Goal: Task Accomplishment & Management: Manage account settings

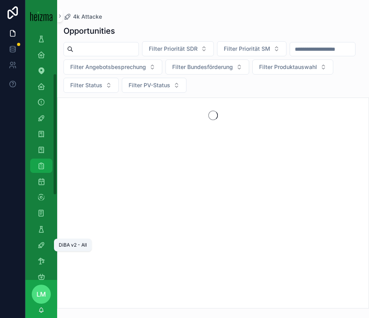
scroll to position [87, 0]
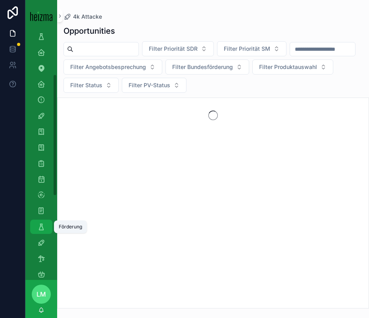
click at [41, 231] on div "Förderung" at bounding box center [41, 227] width 13 height 13
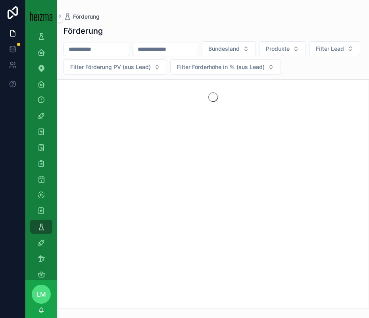
click at [85, 50] on input "scrollable content" at bounding box center [96, 49] width 65 height 11
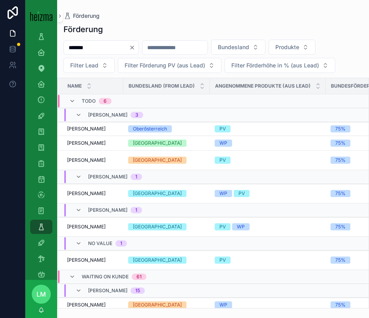
type input "*******"
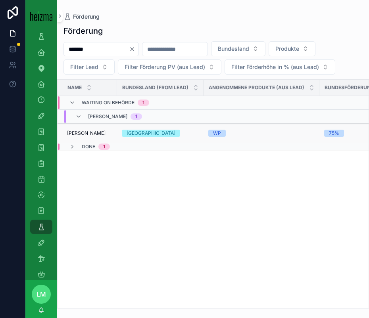
click at [85, 129] on td "[PERSON_NAME] [PERSON_NAME]" at bounding box center [88, 133] width 60 height 19
click at [85, 133] on span "[PERSON_NAME]" at bounding box center [86, 133] width 39 height 6
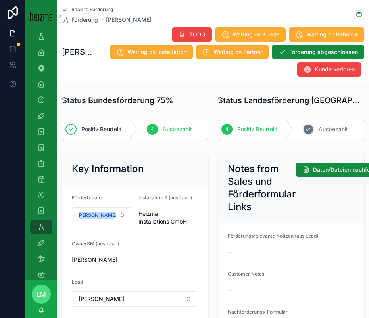
click at [349, 126] on div "5 Ausbezahlt" at bounding box center [328, 129] width 71 height 21
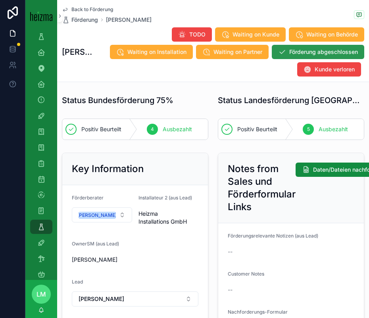
click at [312, 50] on span "Förderung abgeschlossen" at bounding box center [323, 52] width 69 height 8
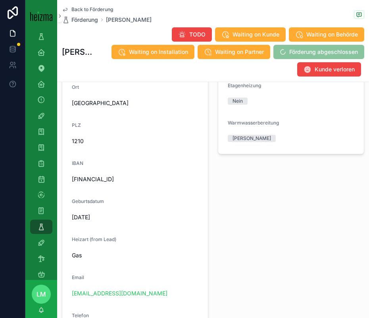
scroll to position [789, 0]
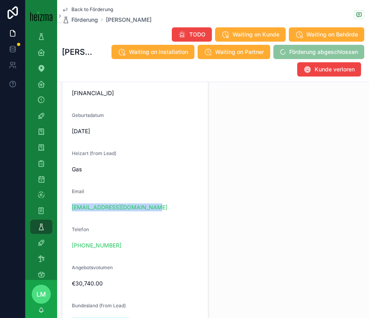
drag, startPoint x: 189, startPoint y: 207, endPoint x: 71, endPoint y: 205, distance: 118.3
click at [70, 205] on form "**********" at bounding box center [135, 192] width 146 height 713
copy link "[EMAIL_ADDRESS][DOMAIN_NAME]"
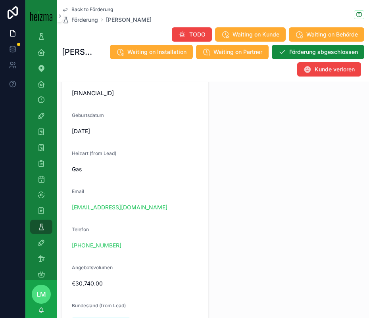
click at [83, 9] on span "Back to Förderung" at bounding box center [92, 9] width 42 height 6
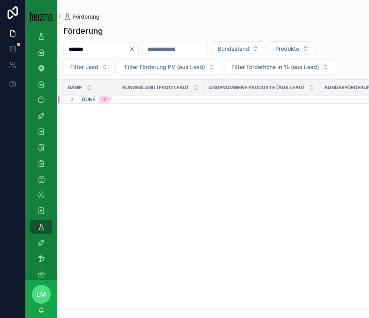
click at [85, 50] on input "*******" at bounding box center [96, 49] width 65 height 11
type input "**********"
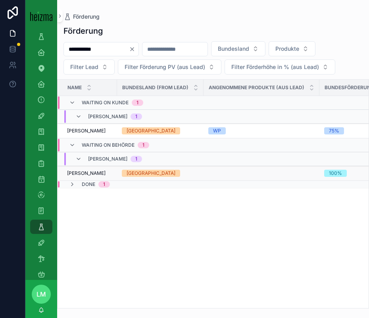
click at [78, 175] on span "[PERSON_NAME]" at bounding box center [86, 173] width 39 height 6
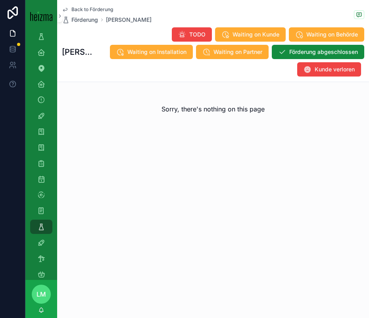
click at [94, 7] on span "Back to Förderung" at bounding box center [92, 9] width 42 height 6
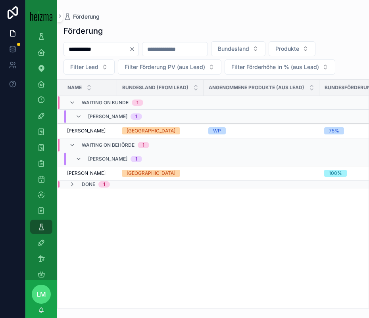
click at [96, 46] on input "**********" at bounding box center [96, 49] width 65 height 11
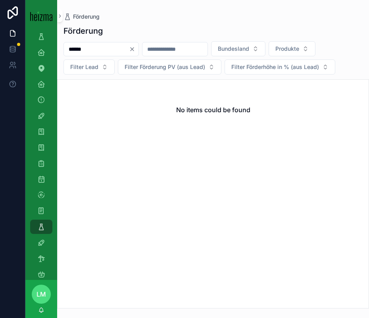
click at [78, 51] on input "******" at bounding box center [96, 49] width 65 height 11
type input "*******"
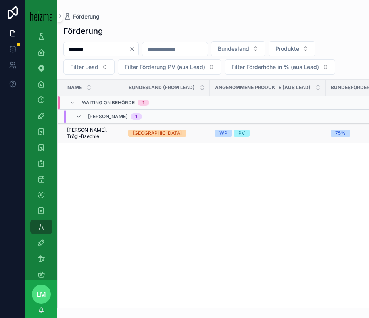
click at [86, 131] on span "[PERSON_NAME]. Trögl-Baechle" at bounding box center [93, 133] width 52 height 13
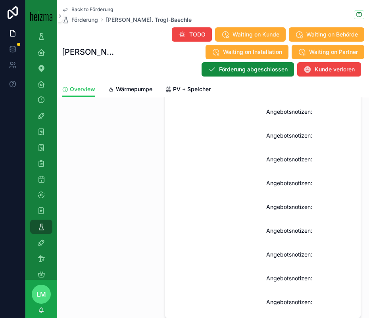
scroll to position [736, 0]
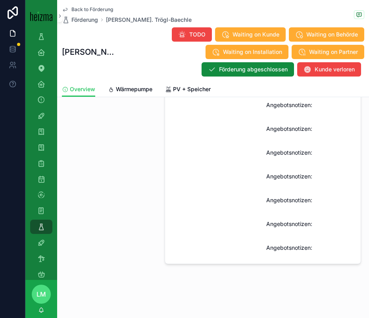
click at [131, 91] on span "Wärmepumpe" at bounding box center [134, 89] width 37 height 8
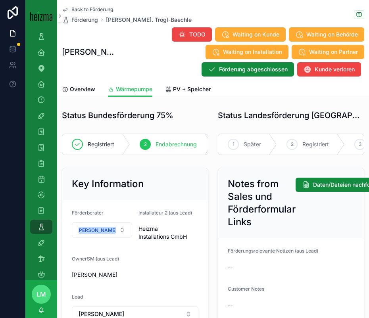
click at [81, 12] on span "Back to Förderung" at bounding box center [92, 9] width 42 height 6
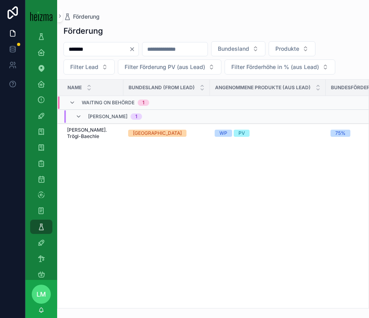
click at [88, 43] on div "*******" at bounding box center [101, 49] width 75 height 14
click at [88, 47] on input "*******" at bounding box center [96, 49] width 65 height 11
type input "**********"
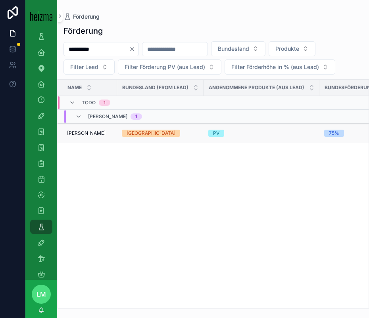
click at [122, 132] on span "[GEOGRAPHIC_DATA]" at bounding box center [151, 133] width 58 height 7
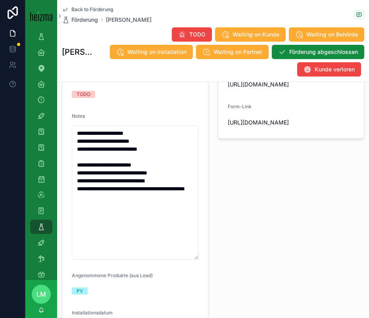
scroll to position [263, 0]
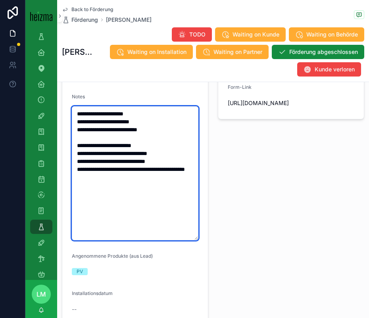
click at [135, 185] on textarea "**********" at bounding box center [135, 173] width 127 height 134
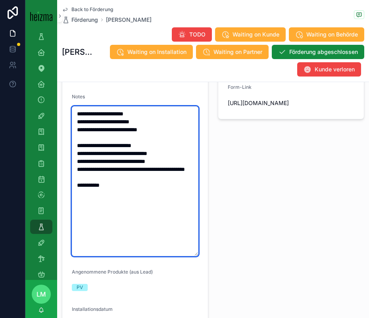
type textarea "**********"
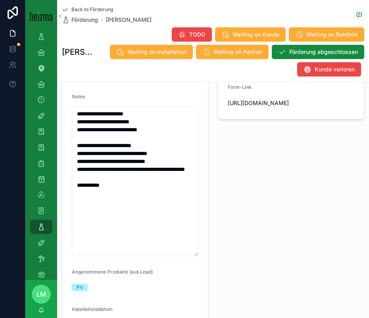
click at [229, 110] on div "[URL][DOMAIN_NAME]" at bounding box center [291, 103] width 127 height 13
click at [84, 11] on span "Back to Förderung" at bounding box center [92, 9] width 42 height 6
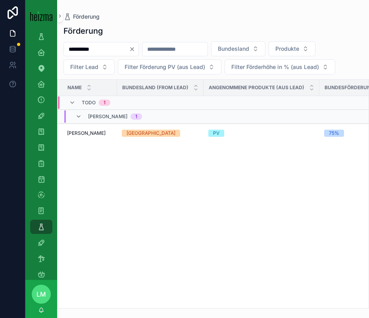
click at [135, 48] on icon "Clear" at bounding box center [132, 49] width 6 height 6
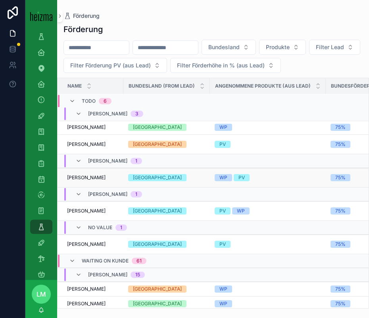
scroll to position [18, 0]
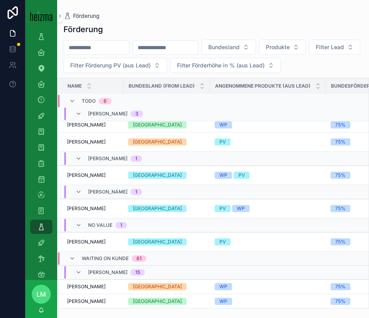
click at [94, 51] on input "scrollable content" at bounding box center [96, 47] width 65 height 11
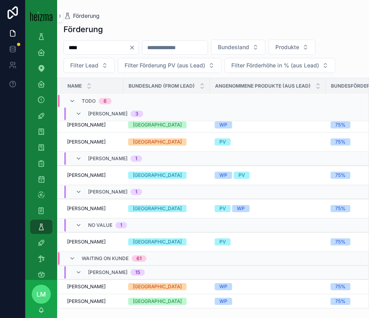
type input "****"
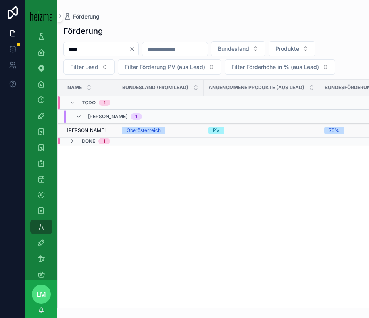
click at [81, 127] on span "[PERSON_NAME]" at bounding box center [86, 130] width 39 height 6
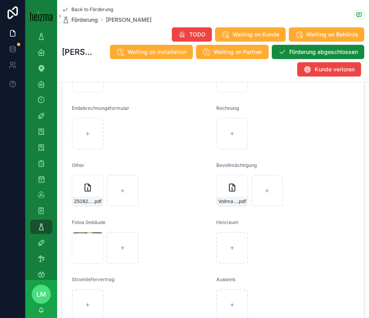
scroll to position [1456, 0]
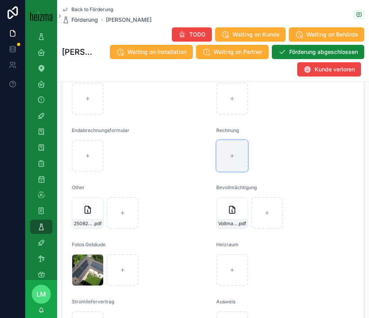
click at [235, 171] on div "scrollable content" at bounding box center [232, 156] width 32 height 32
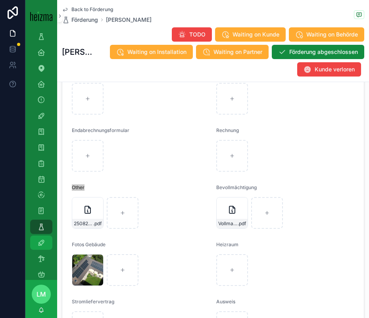
type input "**********"
click at [85, 10] on span "Back to Förderung" at bounding box center [92, 9] width 42 height 6
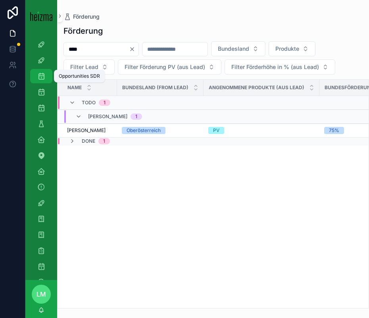
click at [44, 82] on div "Opportunities SDR" at bounding box center [41, 76] width 13 height 13
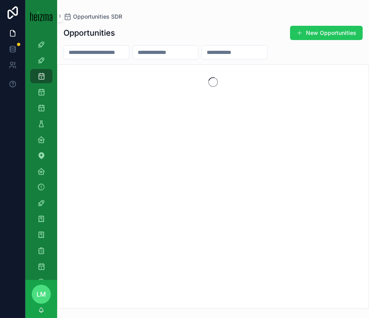
click at [80, 54] on input "scrollable content" at bounding box center [96, 52] width 65 height 11
type input "*********"
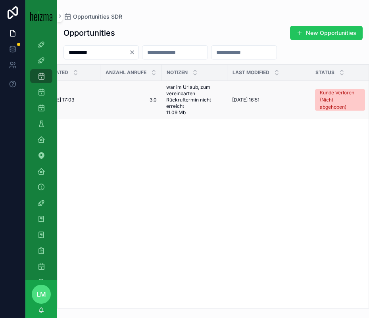
scroll to position [0, 179]
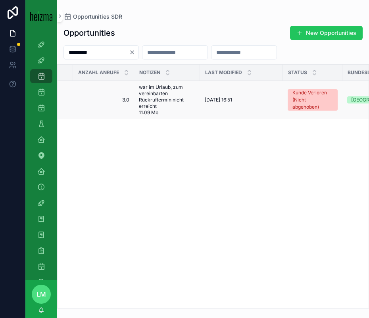
click at [202, 103] on td "[DATE] 16:51 [DATE] 16:51" at bounding box center [241, 100] width 83 height 39
click at [166, 100] on span "war im Urlaub, zum vereinbarten Rückruftermin nicht erreicht 11.09 Mb" at bounding box center [167, 100] width 56 height 32
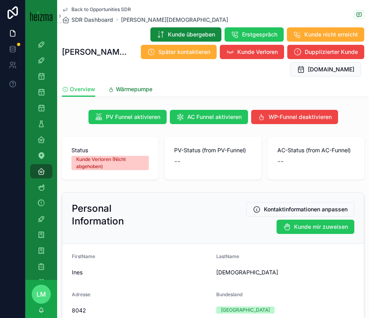
click at [123, 85] on span "Wärmepumpe" at bounding box center [134, 89] width 37 height 8
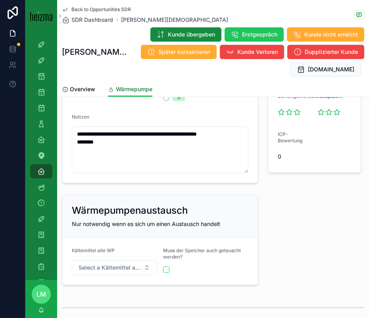
scroll to position [807, 0]
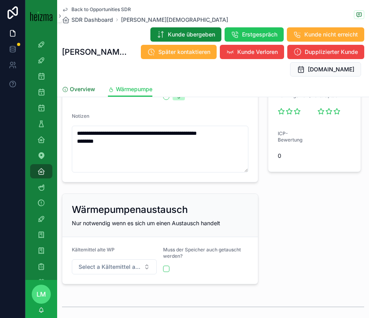
click at [84, 89] on span "Overview" at bounding box center [82, 89] width 25 height 8
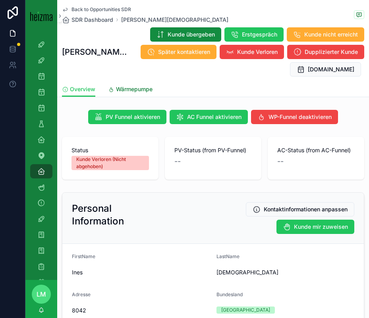
click at [134, 85] on span "Wärmepumpe" at bounding box center [134, 89] width 37 height 8
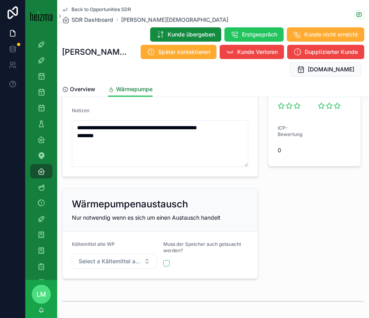
scroll to position [818, 0]
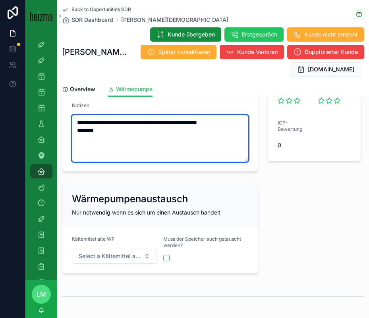
click at [126, 144] on textarea "**********" at bounding box center [160, 138] width 176 height 47
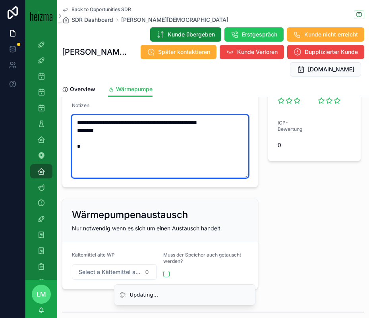
paste textarea "**********"
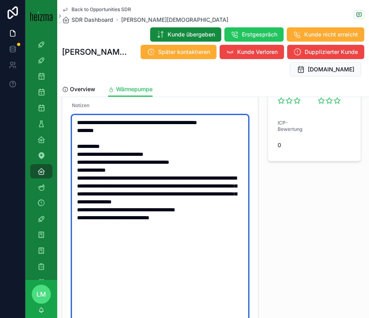
type textarea "**********"
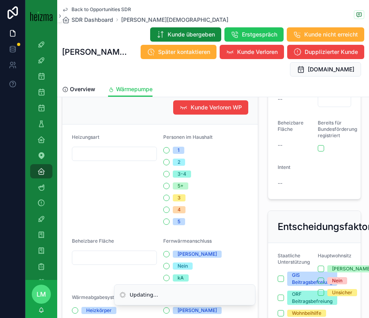
scroll to position [0, 0]
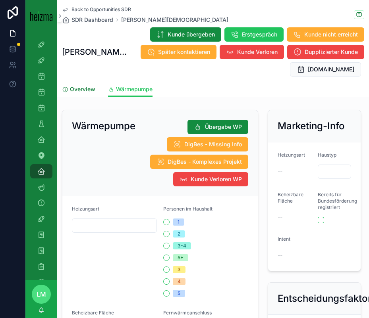
click at [69, 88] on div "Overview" at bounding box center [78, 89] width 33 height 8
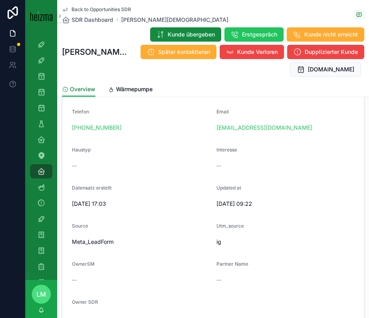
scroll to position [220, 0]
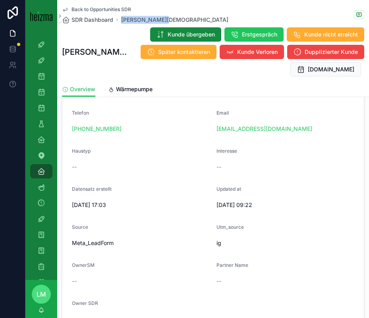
click at [78, 10] on span "Back to Opportunities SDR" at bounding box center [101, 9] width 60 height 6
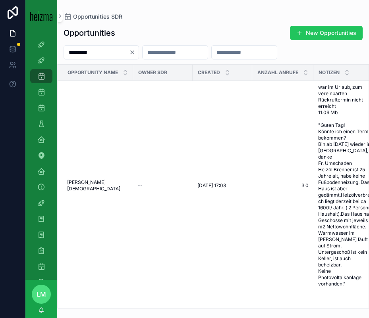
click at [102, 51] on input "*********" at bounding box center [96, 52] width 65 height 11
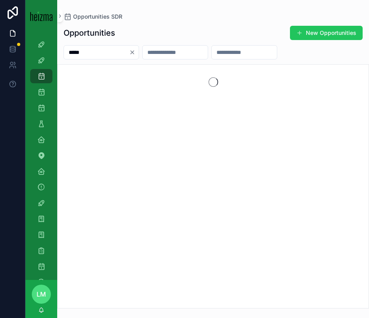
type input "*****"
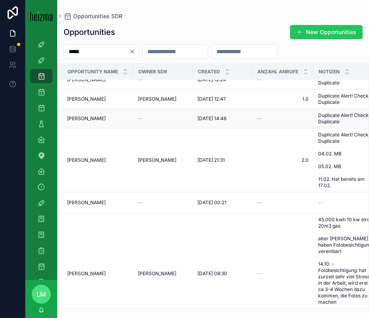
scroll to position [54, 0]
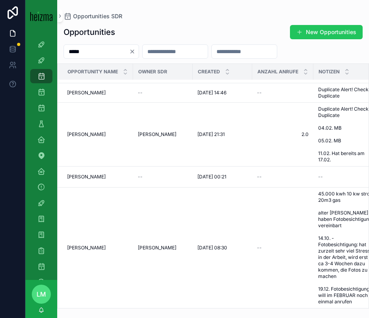
click at [112, 53] on input "*****" at bounding box center [96, 51] width 65 height 11
click at [247, 49] on input "scrollable content" at bounding box center [234, 51] width 65 height 11
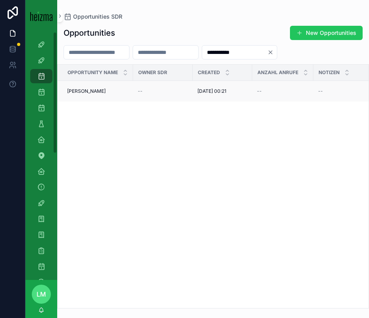
type input "**********"
click at [88, 97] on td "[PERSON_NAME] [PERSON_NAME]" at bounding box center [95, 91] width 75 height 21
click at [91, 92] on span "[PERSON_NAME]" at bounding box center [86, 91] width 39 height 6
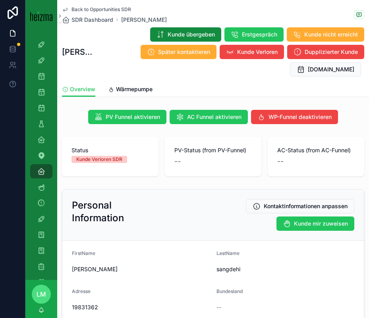
click at [91, 9] on span "Back to Opportunities SDR" at bounding box center [101, 9] width 60 height 6
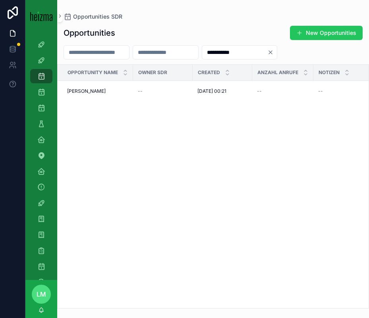
click at [82, 48] on input "scrollable content" at bounding box center [96, 52] width 65 height 11
click at [274, 52] on icon "Clear" at bounding box center [270, 52] width 6 height 6
click at [117, 52] on input "scrollable content" at bounding box center [96, 52] width 65 height 11
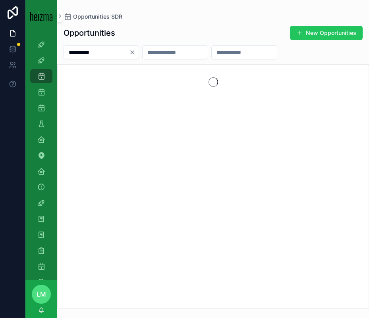
type input "**********"
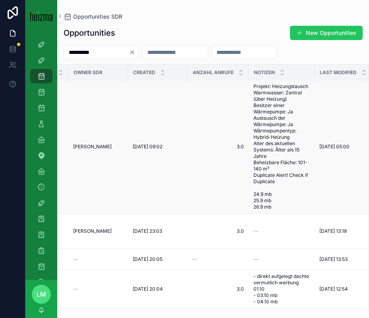
scroll to position [1, 0]
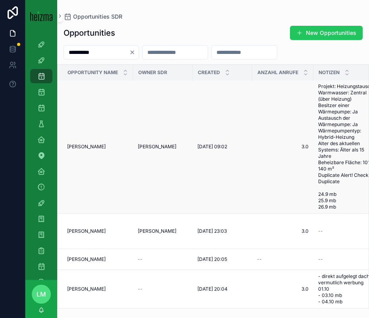
click at [83, 146] on span "[PERSON_NAME]" at bounding box center [86, 147] width 39 height 6
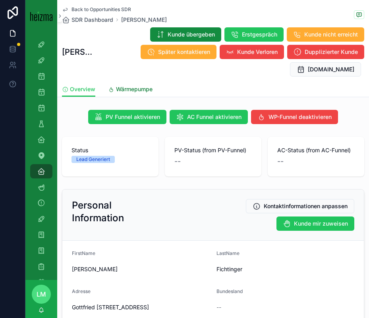
click at [127, 88] on span "Wärmepumpe" at bounding box center [134, 89] width 37 height 8
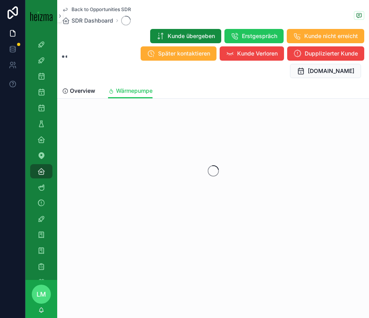
drag, startPoint x: 129, startPoint y: 114, endPoint x: 119, endPoint y: 114, distance: 9.9
click at [119, 114] on div "scrollable content" at bounding box center [213, 170] width 312 height 125
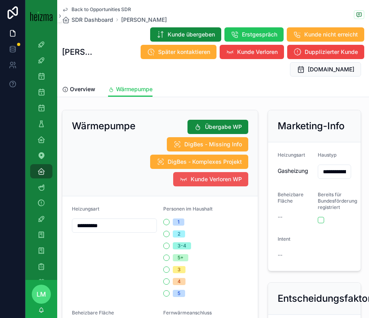
click at [220, 182] on span "Kunde Verloren WP" at bounding box center [216, 179] width 51 height 8
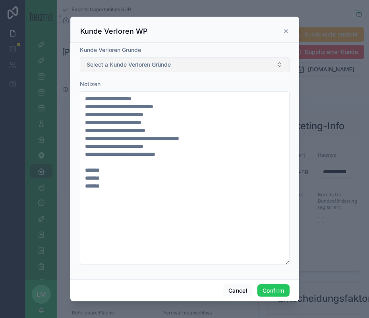
click at [127, 69] on button "Select a Kunde Verloren Gründe" at bounding box center [185, 64] width 210 height 15
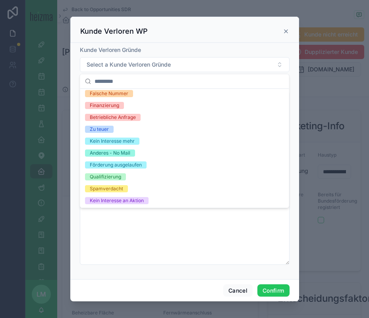
scroll to position [87, 0]
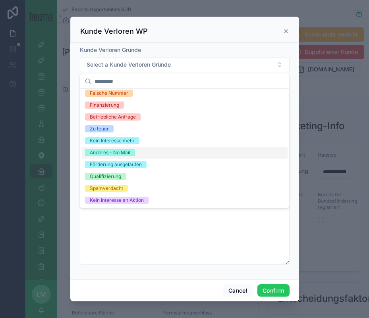
drag, startPoint x: 115, startPoint y: 198, endPoint x: 114, endPoint y: 143, distance: 55.6
click at [114, 143] on div "Ökonomisch nicht sinnvoll/zu teuer Technisch nicht möglich/sinnvoll Kein Haus A…" at bounding box center [185, 105] width 206 height 202
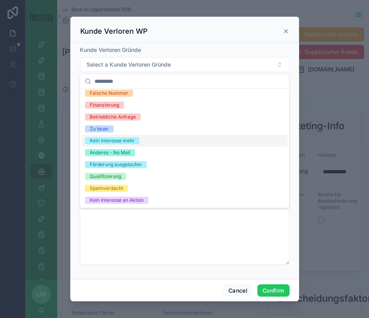
click at [114, 143] on div "Kein Interesse mehr" at bounding box center [112, 140] width 45 height 7
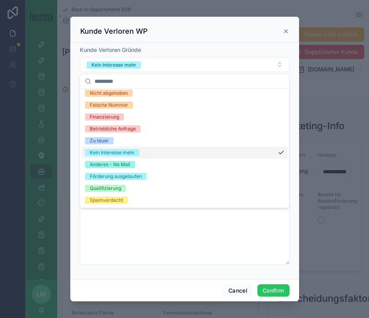
scroll to position [98, 0]
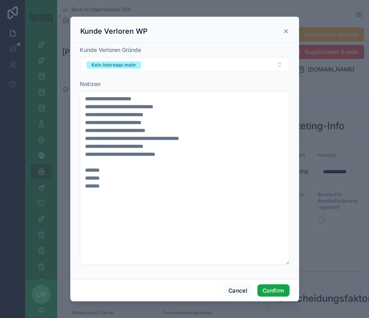
click at [274, 287] on button "Confirm" at bounding box center [273, 291] width 32 height 13
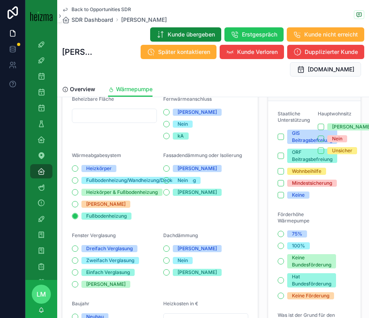
scroll to position [0, 0]
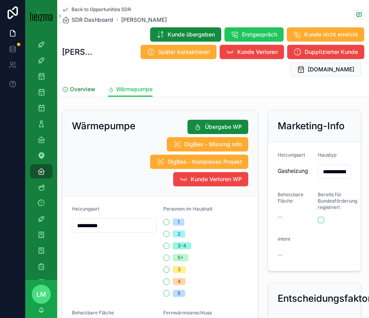
click at [77, 91] on span "Overview" at bounding box center [82, 89] width 25 height 8
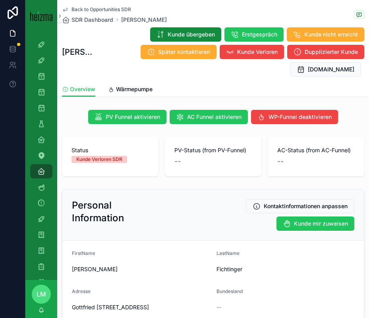
click at [90, 10] on span "Back to Opportunities SDR" at bounding box center [101, 9] width 60 height 6
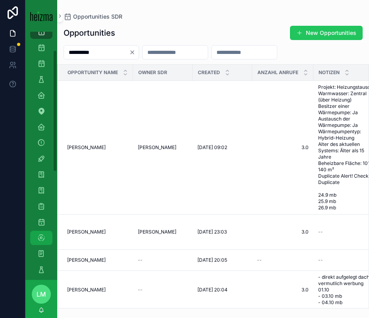
scroll to position [58, 0]
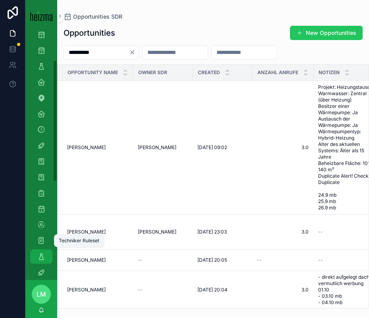
click at [44, 255] on icon "scrollable content" at bounding box center [41, 257] width 8 height 8
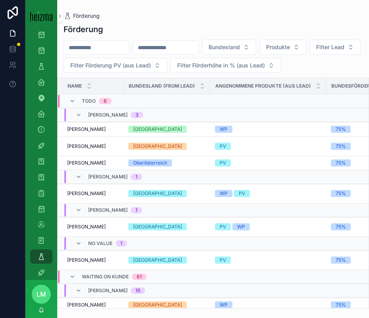
click at [90, 45] on input "scrollable content" at bounding box center [96, 47] width 65 height 11
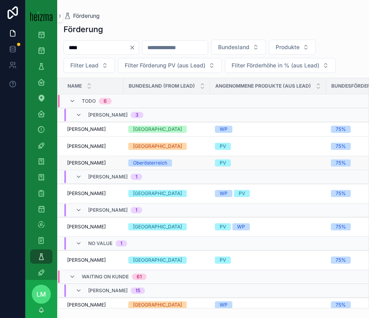
type input "****"
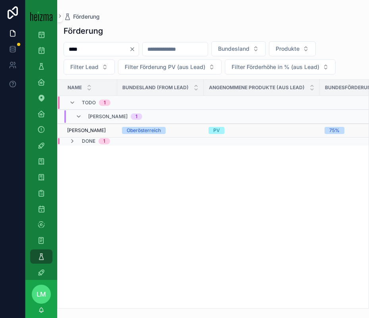
click at [84, 133] on span "[PERSON_NAME]" at bounding box center [86, 130] width 39 height 6
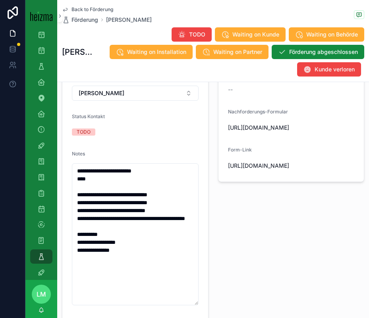
scroll to position [224, 0]
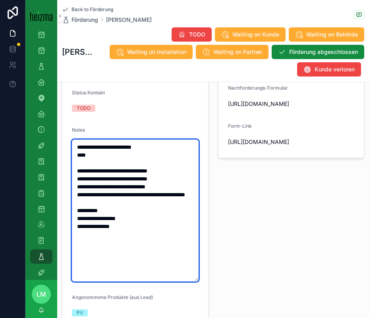
drag, startPoint x: 89, startPoint y: 243, endPoint x: 139, endPoint y: 243, distance: 49.6
click at [139, 243] on textarea "**********" at bounding box center [135, 211] width 127 height 142
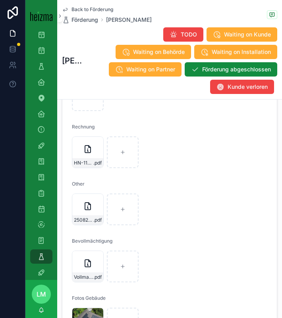
scroll to position [2133, 0]
click at [84, 166] on div "HN-1103-(1) .pdf" at bounding box center [87, 163] width 31 height 10
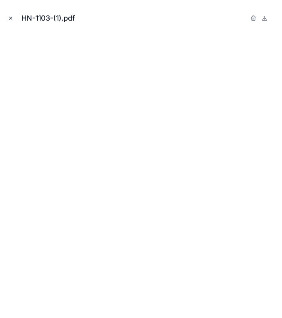
click at [9, 18] on icon "Close modal" at bounding box center [11, 18] width 6 height 6
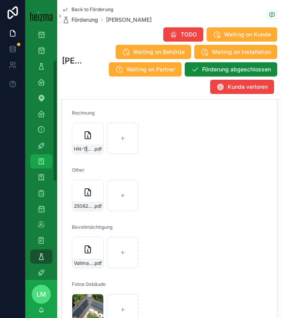
scroll to position [2148, 0]
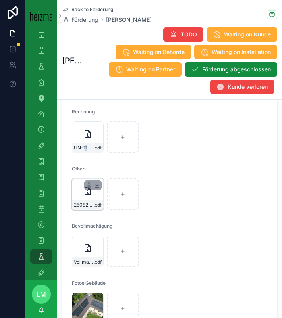
click at [96, 185] on icon "scrollable content" at bounding box center [97, 185] width 3 height 1
click at [96, 208] on span ".pdf" at bounding box center [97, 205] width 8 height 6
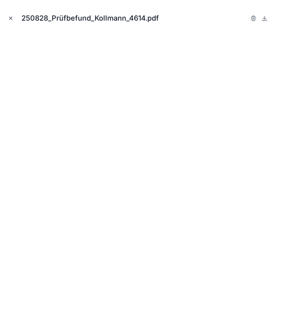
click at [10, 15] on icon "Close modal" at bounding box center [11, 18] width 6 height 6
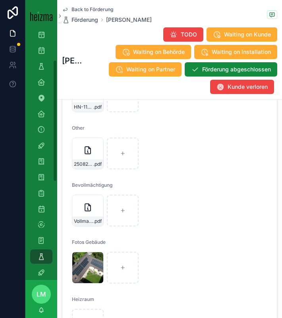
scroll to position [2212, 0]
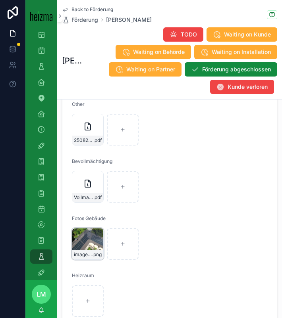
click at [98, 235] on icon "scrollable content" at bounding box center [97, 235] width 3 height 1
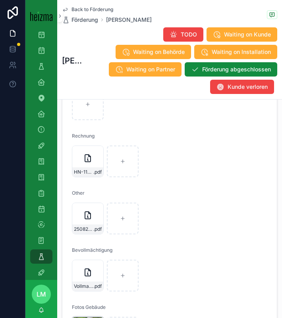
scroll to position [2038, 0]
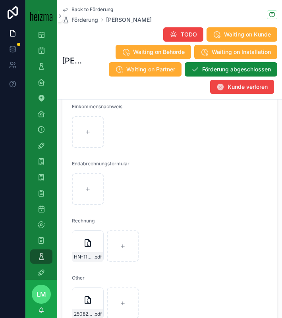
click at [83, 9] on span "Back to Förderung" at bounding box center [92, 9] width 42 height 6
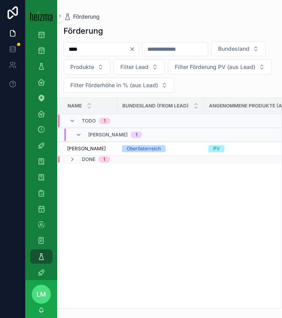
click at [85, 46] on input "****" at bounding box center [96, 49] width 65 height 11
type input "**********"
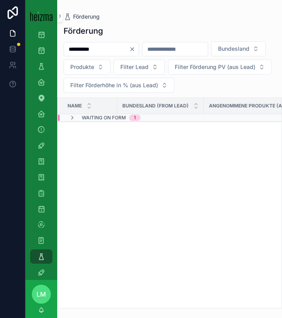
click at [101, 121] on span "Waiting on Form" at bounding box center [104, 118] width 44 height 6
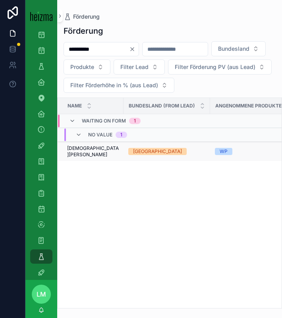
click at [89, 158] on span "[DEMOGRAPHIC_DATA][PERSON_NAME]" at bounding box center [93, 151] width 52 height 13
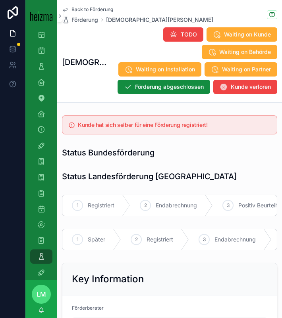
click at [84, 7] on span "Back to Förderung" at bounding box center [92, 9] width 42 height 6
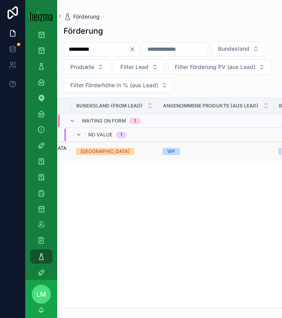
scroll to position [0, 17]
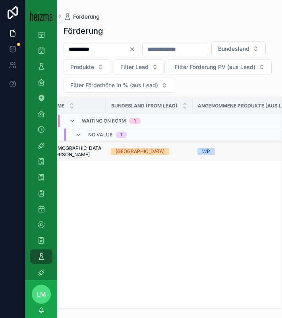
click at [81, 158] on span "[DEMOGRAPHIC_DATA][PERSON_NAME]" at bounding box center [76, 151] width 52 height 13
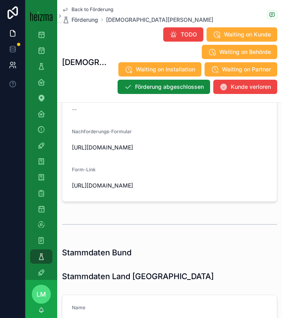
scroll to position [669, 0]
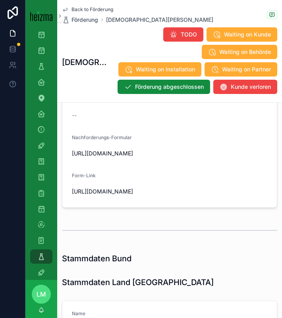
click at [65, 256] on h1 "Stammdaten Bund" at bounding box center [96, 258] width 69 height 11
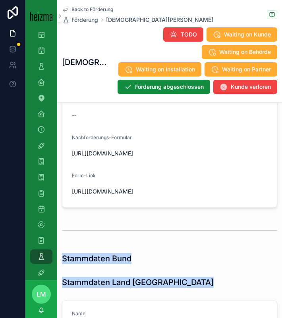
drag, startPoint x: 74, startPoint y: 256, endPoint x: 213, endPoint y: 288, distance: 142.9
click at [213, 288] on div "Stammdaten Land [GEOGRAPHIC_DATA]" at bounding box center [169, 282] width 225 height 17
drag, startPoint x: 213, startPoint y: 288, endPoint x: 99, endPoint y: 171, distance: 163.7
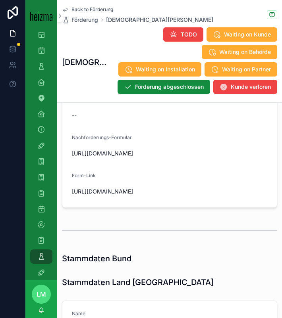
click at [87, 173] on span "Form-Link" at bounding box center [84, 176] width 24 height 6
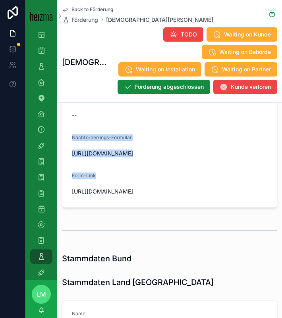
drag, startPoint x: 87, startPoint y: 170, endPoint x: 78, endPoint y: 134, distance: 36.7
click at [78, 134] on form "Förderungsrelevante Notizen (aus Lead) -- Customer Notes -- Nachforderungs-Form…" at bounding box center [169, 128] width 214 height 159
click at [78, 135] on span "Nachforderungs-Formular" at bounding box center [102, 138] width 60 height 6
drag, startPoint x: 78, startPoint y: 134, endPoint x: 253, endPoint y: 229, distance: 198.9
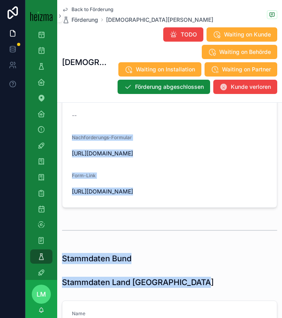
drag, startPoint x: 211, startPoint y: 283, endPoint x: 79, endPoint y: 117, distance: 212.2
drag, startPoint x: 68, startPoint y: 110, endPoint x: 190, endPoint y: 286, distance: 214.4
click at [201, 282] on div "Stammdaten Land [GEOGRAPHIC_DATA]" at bounding box center [169, 282] width 215 height 11
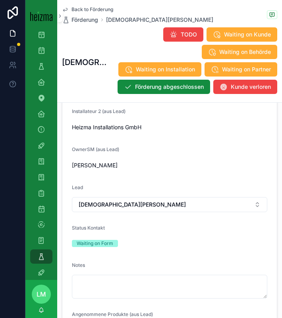
scroll to position [233, 0]
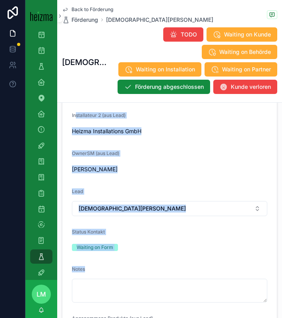
drag, startPoint x: 95, startPoint y: 269, endPoint x: 76, endPoint y: 114, distance: 156.0
click at [75, 114] on form "Förderberater Select a Förderberater Installateur 2 (aus Lead) Heizma Installat…" at bounding box center [169, 244] width 214 height 364
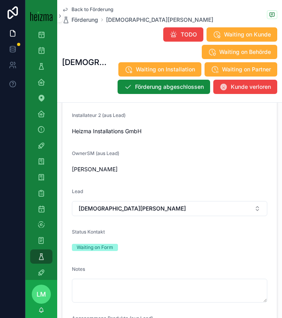
click at [73, 112] on span "Installateur 2 (aus Lead)" at bounding box center [99, 115] width 54 height 6
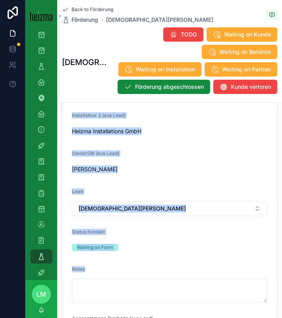
drag, startPoint x: 73, startPoint y: 112, endPoint x: 108, endPoint y: 264, distance: 156.3
click at [108, 264] on form "Förderberater Select a Förderberater Installateur 2 (aus Lead) Heizma Installat…" at bounding box center [169, 244] width 214 height 364
click at [108, 266] on div "Notes" at bounding box center [169, 271] width 195 height 10
drag, startPoint x: 108, startPoint y: 264, endPoint x: 79, endPoint y: 104, distance: 162.6
click at [79, 104] on form "Förderberater Select a Förderberater Installateur 2 (aus Lead) Heizma Installat…" at bounding box center [169, 244] width 214 height 364
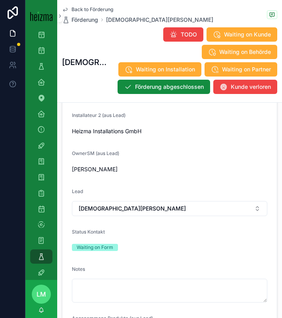
click at [73, 105] on form "Förderberater Select a Förderberater Installateur 2 (aus Lead) Heizma Installat…" at bounding box center [169, 244] width 214 height 364
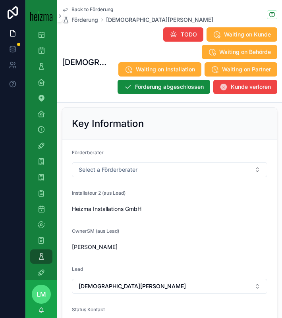
scroll to position [155, 0]
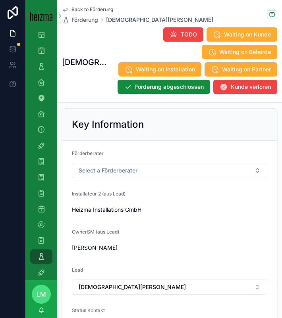
click at [71, 109] on div "Key Information" at bounding box center [169, 125] width 214 height 32
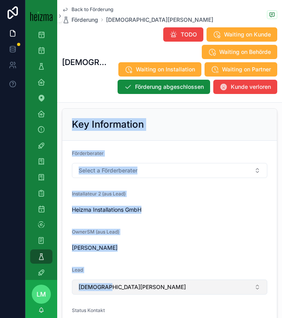
drag, startPoint x: 71, startPoint y: 107, endPoint x: 83, endPoint y: 278, distance: 171.5
click at [83, 278] on div "Key Information Förderberater Select a Förderberater Installateur 2 (aus Lead) …" at bounding box center [169, 306] width 215 height 397
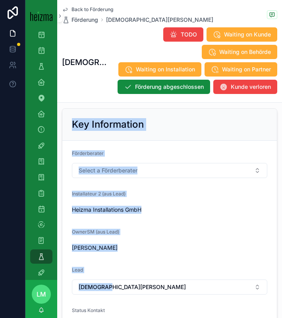
click at [103, 261] on form "Förderberater Select a Förderberater Installateur 2 (aus Lead) Heizma Installat…" at bounding box center [169, 323] width 214 height 364
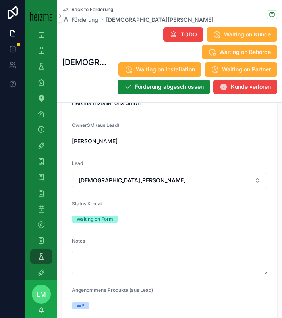
scroll to position [290, 0]
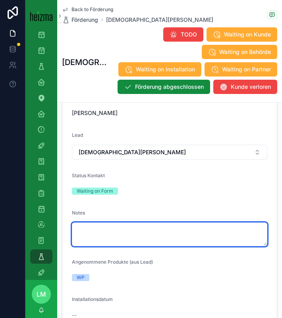
click at [106, 226] on textarea "scrollable content" at bounding box center [169, 235] width 195 height 24
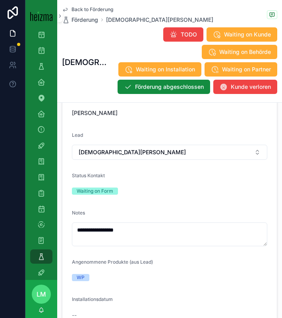
click at [102, 203] on form "**********" at bounding box center [169, 188] width 214 height 364
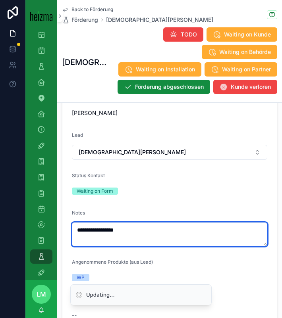
click at [137, 224] on textarea "**********" at bounding box center [169, 235] width 195 height 24
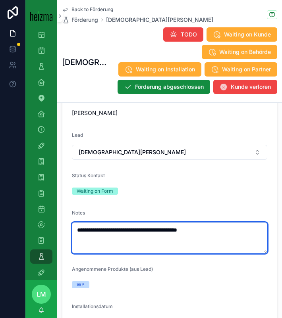
type textarea "**********"
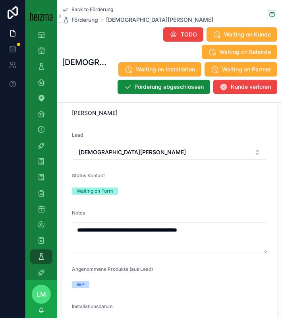
click at [123, 204] on form "**********" at bounding box center [169, 191] width 214 height 371
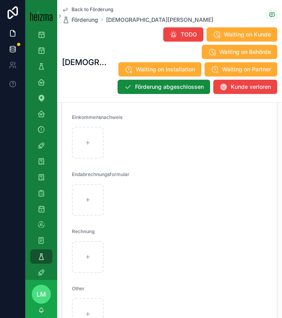
scroll to position [1976, 0]
click at [76, 171] on span "Endabrechnungsformular" at bounding box center [101, 174] width 58 height 6
drag, startPoint x: 76, startPoint y: 168, endPoint x: 121, endPoint y: 239, distance: 84.1
click at [122, 239] on form "Energieausweis Grundbuchauszug Meldezettel Unterschriebens Angebot Angebot_Chri…" at bounding box center [169, 249] width 214 height 873
click at [121, 241] on div "scrollable content" at bounding box center [169, 257] width 195 height 32
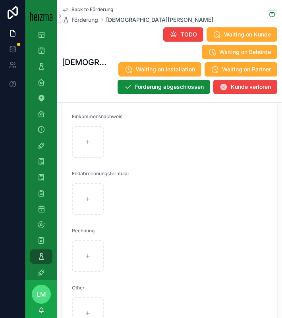
click at [121, 241] on div "scrollable content" at bounding box center [169, 257] width 195 height 32
drag, startPoint x: 121, startPoint y: 239, endPoint x: 94, endPoint y: 164, distance: 79.7
click at [94, 164] on form "Energieausweis Grundbuchauszug Meldezettel Unterschriebens Angebot Angebot_Chri…" at bounding box center [169, 249] width 214 height 873
drag, startPoint x: 94, startPoint y: 164, endPoint x: 82, endPoint y: 275, distance: 112.2
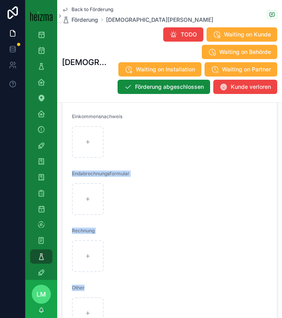
click at [82, 275] on form "Energieausweis Grundbuchauszug Meldezettel Unterschriebens Angebot Angebot_Chri…" at bounding box center [169, 249] width 214 height 873
click at [93, 285] on div "Other" at bounding box center [169, 290] width 195 height 10
drag, startPoint x: 93, startPoint y: 285, endPoint x: 91, endPoint y: 146, distance: 139.0
click at [91, 146] on form "Energieausweis Grundbuchauszug Meldezettel Unterschriebens Angebot Angebot_Chri…" at bounding box center [169, 249] width 214 height 873
click at [116, 163] on form "Energieausweis Grundbuchauszug Meldezettel Unterschriebens Angebot Angebot_Chri…" at bounding box center [169, 249] width 214 height 873
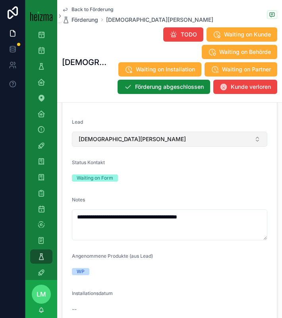
scroll to position [303, 0]
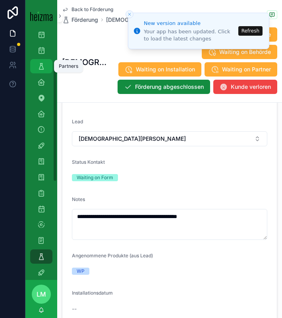
click at [40, 73] on link "Partners" at bounding box center [41, 66] width 22 height 14
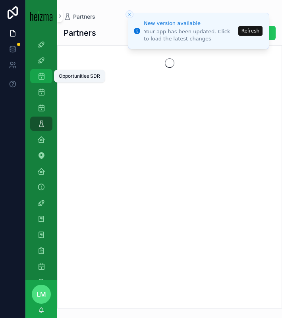
click at [41, 78] on icon "scrollable content" at bounding box center [41, 76] width 8 height 8
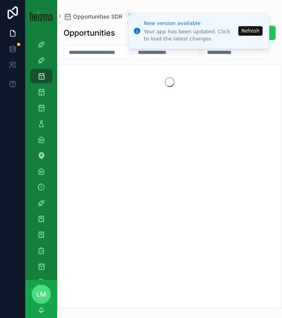
click at [248, 30] on button "Refresh" at bounding box center [250, 31] width 24 height 10
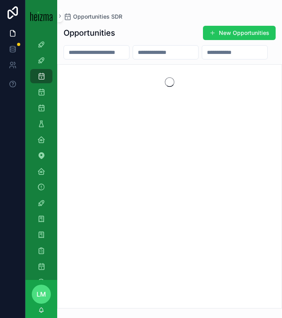
click at [144, 19] on div "Opportunities SDR" at bounding box center [170, 17] width 212 height 8
click at [102, 53] on input "scrollable content" at bounding box center [96, 52] width 65 height 11
type input "**********"
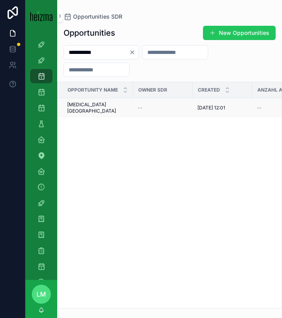
click at [108, 105] on div "Colic Milan Colic Milan" at bounding box center [97, 108] width 61 height 13
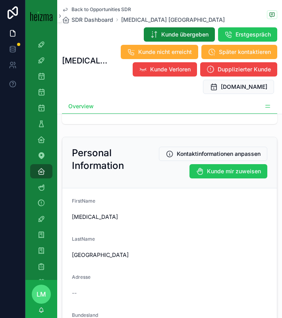
scroll to position [183, 0]
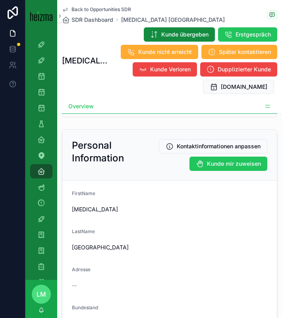
click at [94, 9] on span "Back to Opportunities SDR" at bounding box center [101, 9] width 60 height 6
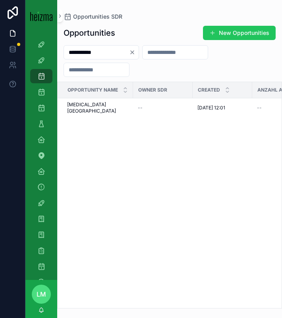
click at [135, 53] on icon "Clear" at bounding box center [132, 52] width 6 height 6
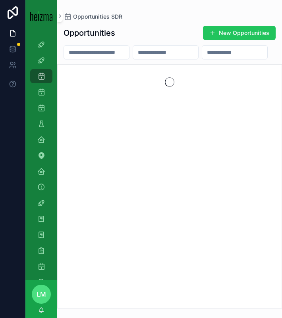
click at [202, 58] on input "scrollable content" at bounding box center [234, 52] width 65 height 11
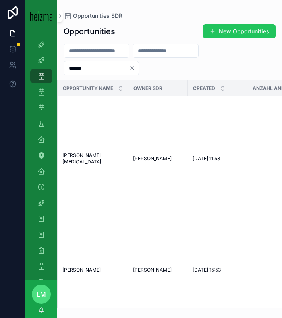
scroll to position [168, 5]
type input "******"
click at [74, 152] on span "Milan Colic" at bounding box center [92, 158] width 61 height 13
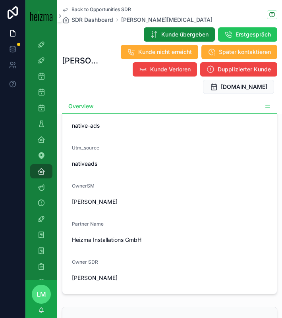
scroll to position [642, 0]
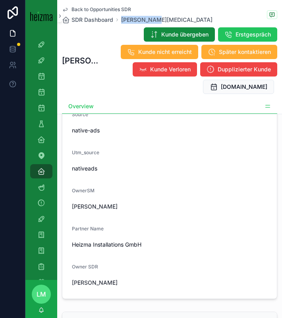
click at [89, 12] on span "Back to Opportunities SDR" at bounding box center [101, 9] width 60 height 6
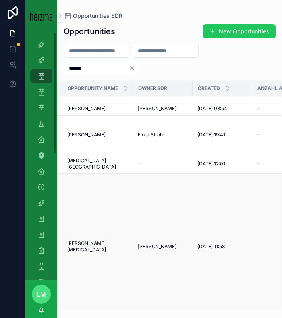
scroll to position [87, 0]
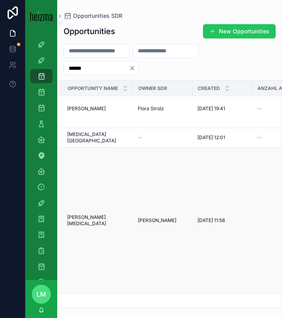
click at [82, 219] on td "Milan Colic Milan Colic" at bounding box center [95, 221] width 75 height 146
click at [82, 225] on span "Milan Colic" at bounding box center [97, 220] width 61 height 13
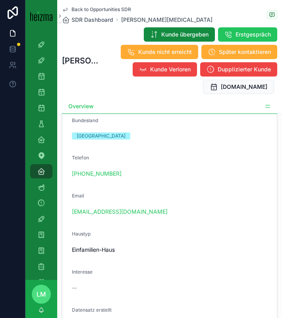
scroll to position [369, 0]
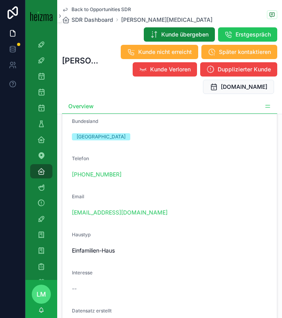
click at [84, 10] on span "Back to Opportunities SDR" at bounding box center [101, 9] width 60 height 6
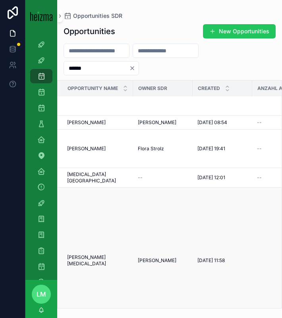
scroll to position [52, 0]
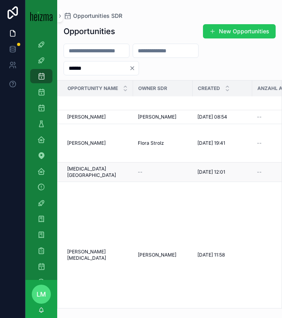
click at [82, 170] on span "Colic Milan" at bounding box center [97, 172] width 61 height 13
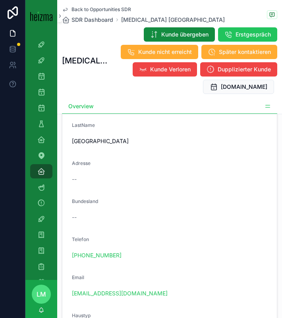
scroll to position [383, 0]
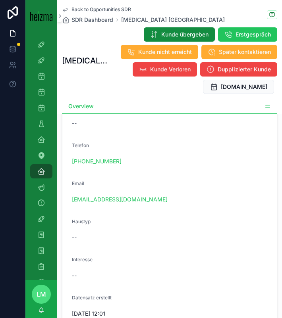
click at [93, 8] on span "Back to Opportunities SDR" at bounding box center [101, 9] width 60 height 6
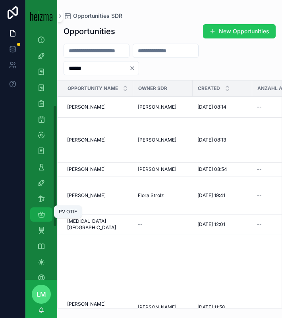
scroll to position [150, 0]
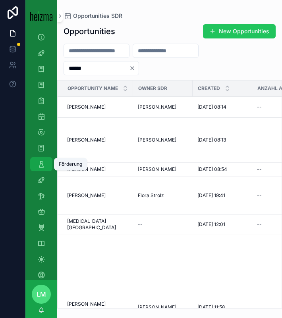
click at [42, 164] on icon "scrollable content" at bounding box center [41, 164] width 8 height 8
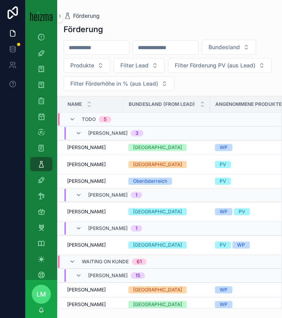
click at [89, 45] on input "scrollable content" at bounding box center [96, 47] width 65 height 11
click at [83, 174] on td "Josef Lienharter Josef Lienharter" at bounding box center [91, 164] width 66 height 19
click at [83, 183] on span "[PERSON_NAME]" at bounding box center [86, 181] width 39 height 6
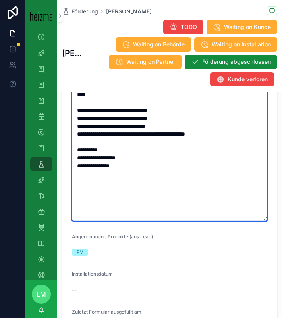
click at [150, 181] on textarea "**********" at bounding box center [169, 150] width 195 height 142
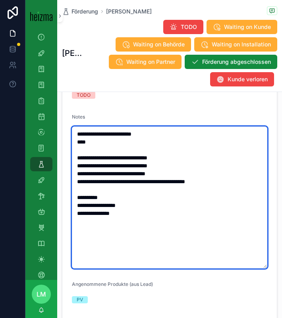
scroll to position [345, 0]
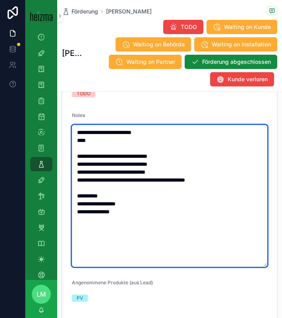
click at [111, 140] on textarea "**********" at bounding box center [169, 196] width 195 height 142
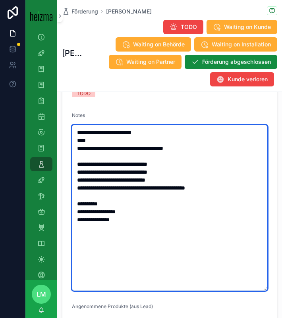
type textarea "**********"
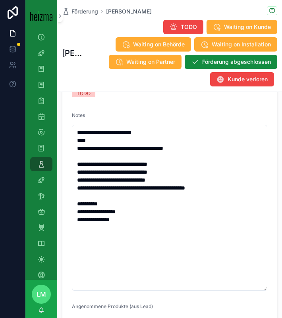
click at [139, 96] on div "TODO" at bounding box center [169, 93] width 195 height 7
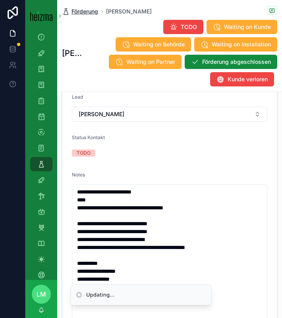
scroll to position [171, 0]
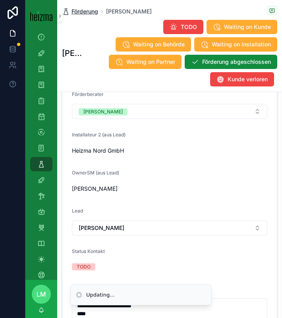
click at [86, 12] on span "Förderung" at bounding box center [84, 12] width 27 height 8
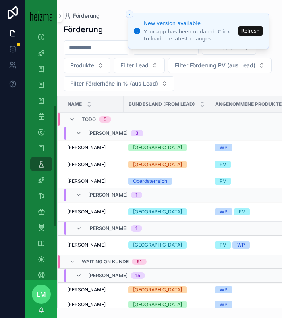
click at [256, 31] on button "Refresh" at bounding box center [250, 31] width 24 height 10
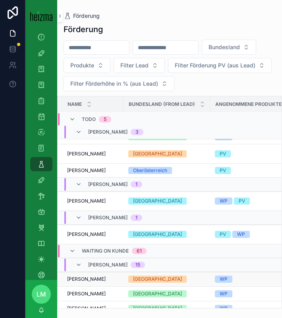
scroll to position [0, 2]
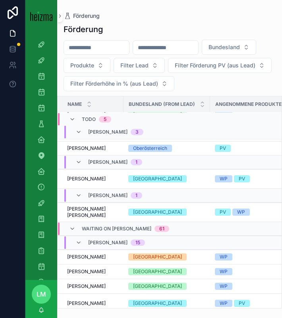
scroll to position [0, 4]
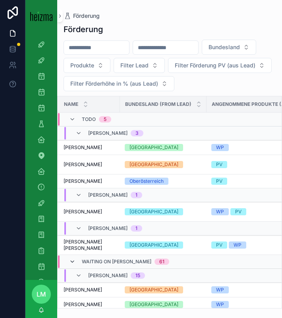
click at [73, 260] on icon "scrollable content" at bounding box center [72, 262] width 6 height 6
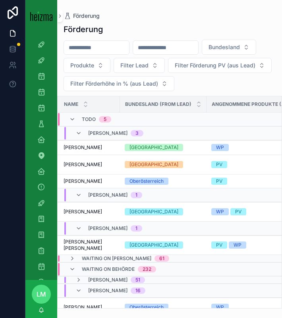
click at [77, 274] on div "Waiting on Behörde 232" at bounding box center [112, 269] width 87 height 13
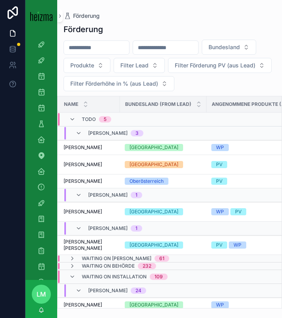
click at [77, 278] on div "Waiting on Installation 109" at bounding box center [118, 277] width 98 height 13
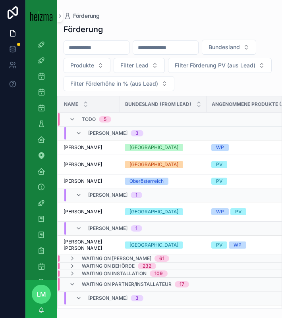
click at [77, 284] on div "Waiting on Partner/Installateur 17" at bounding box center [129, 284] width 120 height 13
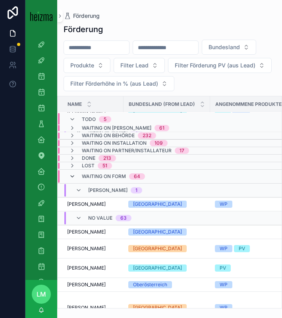
click at [74, 174] on icon "scrollable content" at bounding box center [72, 176] width 6 height 6
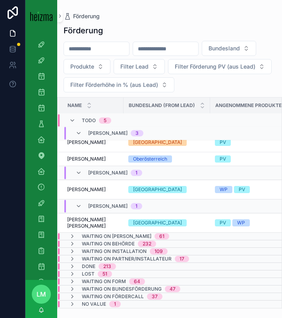
scroll to position [0, 0]
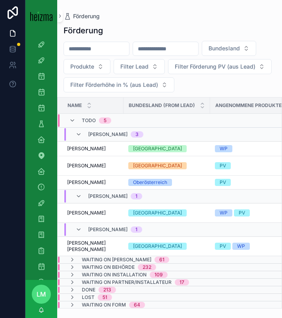
click at [86, 50] on input "scrollable content" at bounding box center [96, 48] width 65 height 11
click at [86, 178] on td "[PERSON_NAME] [PERSON_NAME]" at bounding box center [91, 182] width 66 height 14
click at [85, 183] on span "[PERSON_NAME]" at bounding box center [86, 182] width 39 height 6
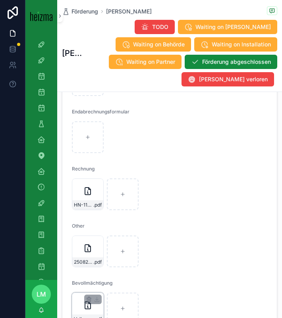
scroll to position [2099, 0]
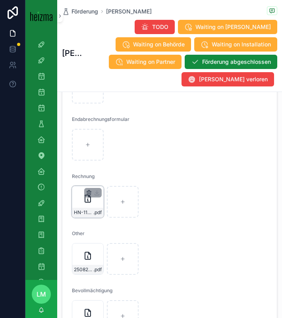
click at [89, 191] on icon "scrollable content" at bounding box center [89, 193] width 6 height 6
click at [104, 178] on icon "scrollable content" at bounding box center [106, 179] width 4 height 4
click at [89, 197] on div "scrollable content" at bounding box center [88, 202] width 32 height 32
type input "**********"
click at [87, 267] on span "250828_Prüfbefund_Kollmann_4614" at bounding box center [83, 270] width 19 height 6
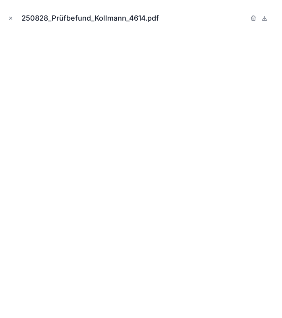
click at [9, 17] on icon "Close modal" at bounding box center [11, 18] width 6 height 6
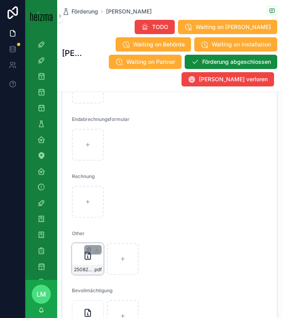
scroll to position [2154, 0]
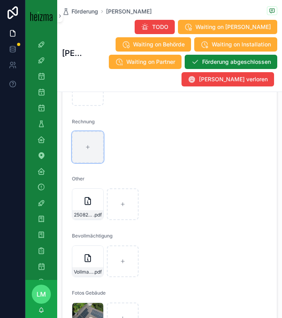
click at [88, 144] on div "scrollable content" at bounding box center [88, 147] width 32 height 32
type input "**********"
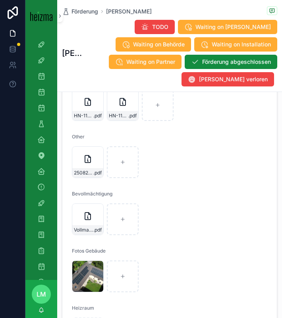
scroll to position [2196, 0]
click at [85, 166] on div "250828_Prüfbefund_Kollmann_4614 .pdf" at bounding box center [88, 162] width 32 height 32
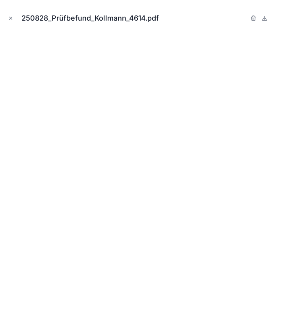
click at [11, 24] on div "250828_Prüfbefund_Kollmann_4614.pdf" at bounding box center [140, 18] width 269 height 24
click at [10, 13] on div "250828_Prüfbefund_Kollmann_4614.pdf" at bounding box center [140, 18] width 269 height 24
click at [10, 19] on icon "Close modal" at bounding box center [11, 18] width 3 height 3
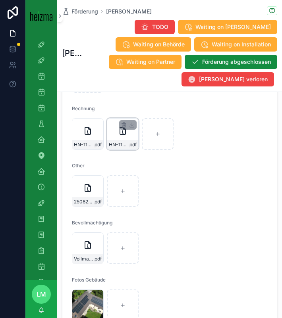
scroll to position [2151, 0]
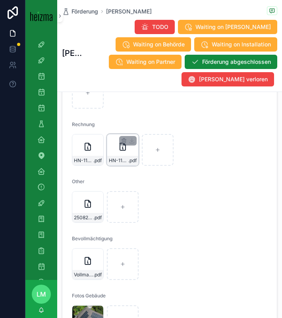
click at [110, 154] on div "HN-1103-(2) .pdf" at bounding box center [123, 150] width 32 height 32
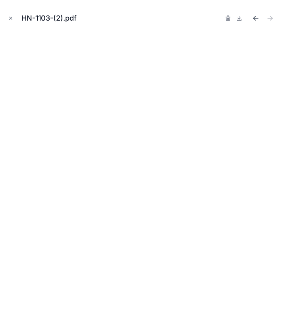
click at [258, 17] on icon "Previous file" at bounding box center [256, 18] width 8 height 8
click at [15, 19] on button "Close modal" at bounding box center [10, 18] width 9 height 9
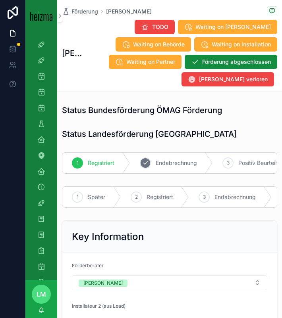
click at [175, 166] on span "Endabrechnung" at bounding box center [176, 163] width 41 height 8
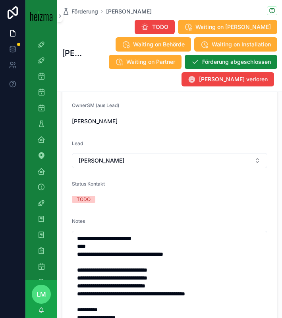
scroll to position [300, 0]
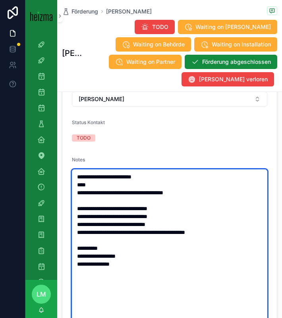
click at [111, 192] on textarea "**********" at bounding box center [169, 253] width 195 height 166
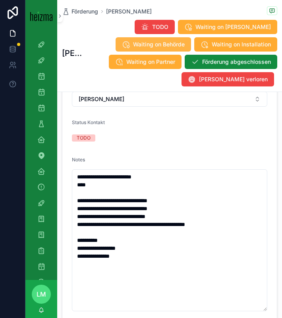
click at [165, 39] on button "Waiting on Behörde" at bounding box center [153, 44] width 75 height 14
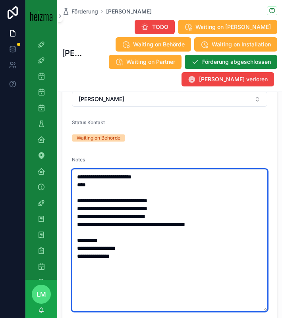
click at [118, 194] on textarea "**********" at bounding box center [169, 241] width 195 height 142
click at [79, 177] on textarea "**********" at bounding box center [169, 241] width 195 height 142
type textarea "**********"
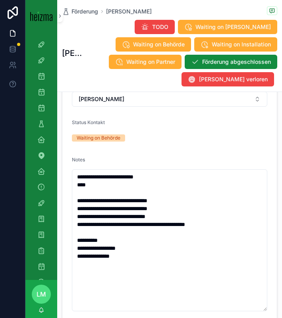
click at [189, 125] on div "Status Kontakt" at bounding box center [169, 124] width 195 height 10
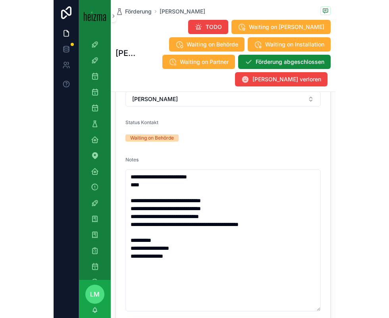
scroll to position [0, 0]
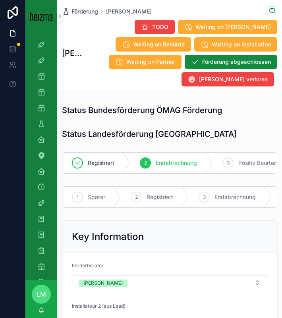
click at [85, 11] on span "Förderung" at bounding box center [84, 12] width 27 height 8
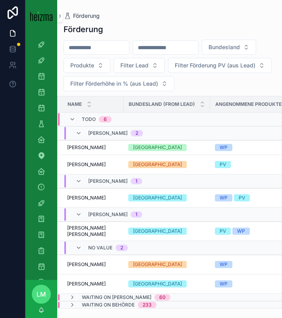
click at [88, 55] on div "Bundesland Produkte Filter Lead Filter Förderung PV (aus Lead) Filter Förderhöh…" at bounding box center [169, 66] width 225 height 52
click at [74, 44] on input "scrollable content" at bounding box center [96, 47] width 65 height 11
type input "**********"
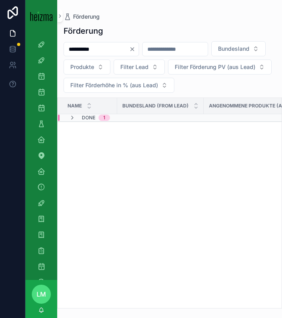
click at [81, 121] on div "Done 1" at bounding box center [89, 118] width 41 height 6
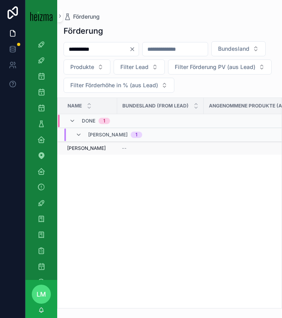
click at [84, 152] on span "Tzvetelina Kowatschew" at bounding box center [86, 148] width 39 height 6
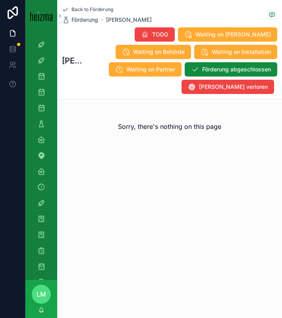
click at [81, 10] on span "Back to Förderung" at bounding box center [92, 9] width 42 height 6
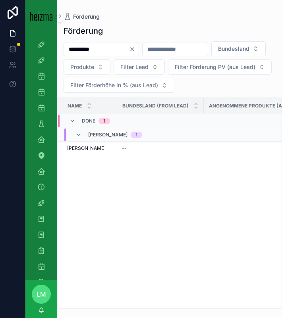
click at [105, 53] on input "**********" at bounding box center [96, 49] width 65 height 11
type input "*****"
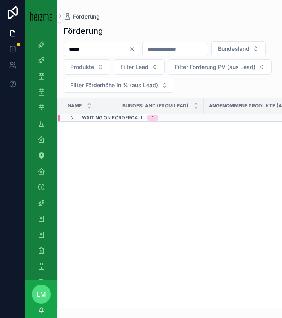
click at [129, 121] on span "Waiting on Fördercall" at bounding box center [113, 118] width 62 height 6
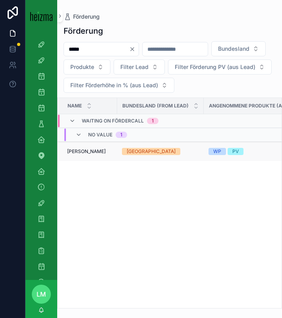
click at [88, 155] on span "Petra Holas" at bounding box center [86, 151] width 39 height 6
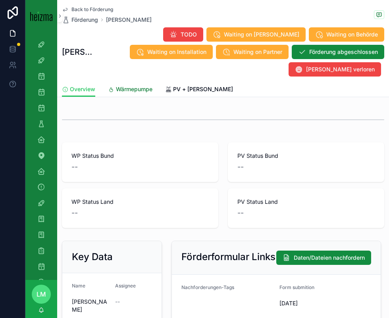
click at [142, 85] on span "Wärmepumpe" at bounding box center [134, 89] width 37 height 8
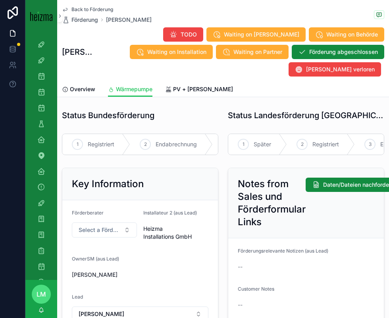
click at [82, 7] on span "Back to Förderung" at bounding box center [92, 9] width 42 height 6
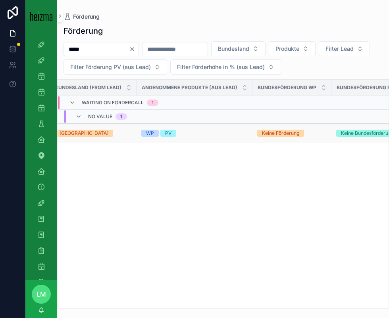
scroll to position [0, 40]
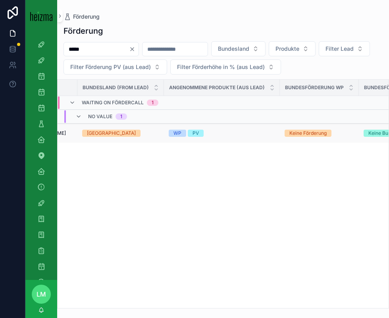
click at [197, 135] on div "PV" at bounding box center [196, 133] width 6 height 7
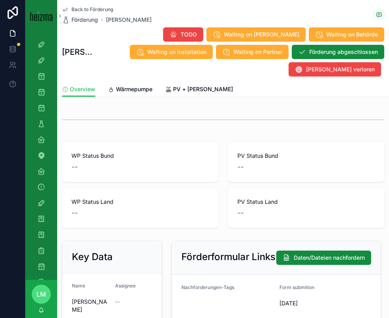
scroll to position [8, 0]
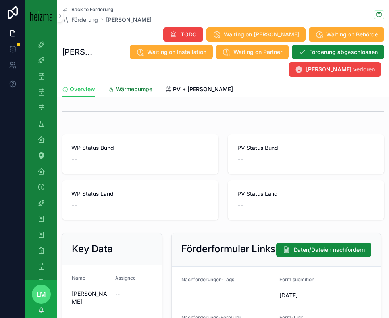
click at [139, 85] on span "Wärmepumpe" at bounding box center [134, 89] width 37 height 8
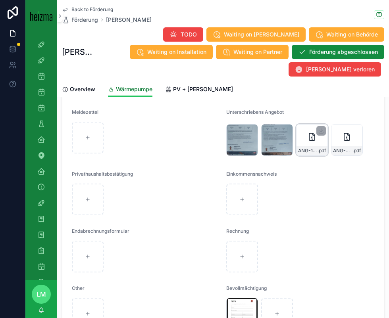
scroll to position [1257, 0]
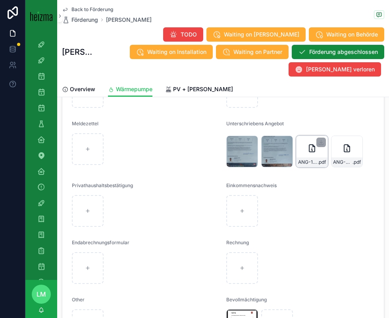
click at [281, 158] on div "ANG-12351-Holas--2025-08-11-(1) .pdf" at bounding box center [312, 163] width 31 height 10
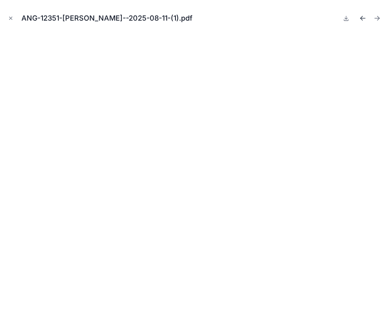
click at [281, 18] on icon "Previous file" at bounding box center [361, 17] width 2 height 2
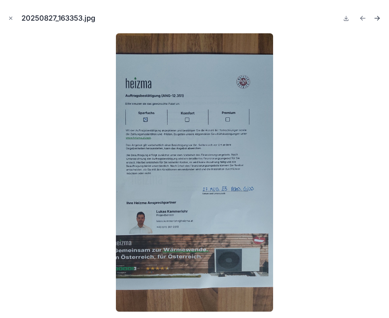
click at [281, 19] on icon "Next file" at bounding box center [377, 18] width 8 height 8
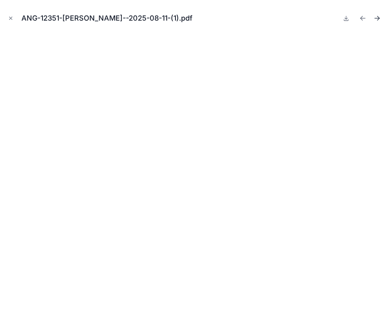
click at [281, 19] on icon "Next file" at bounding box center [377, 18] width 8 height 8
click at [10, 17] on icon "Close modal" at bounding box center [11, 18] width 3 height 3
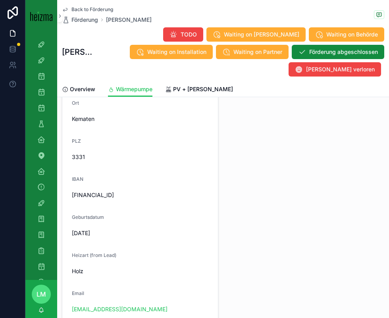
scroll to position [274, 0]
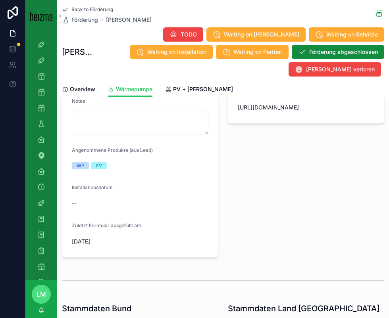
click at [102, 13] on div "Back to Förderung Förderung Petra Holas" at bounding box center [107, 14] width 90 height 17
click at [89, 8] on span "Back to Förderung" at bounding box center [92, 9] width 42 height 6
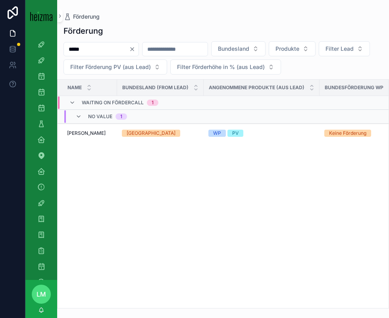
click at [98, 46] on input "*****" at bounding box center [96, 49] width 65 height 11
type input "******"
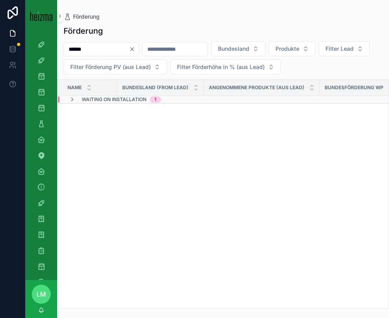
click at [94, 99] on span "Waiting on Installation" at bounding box center [114, 99] width 65 height 6
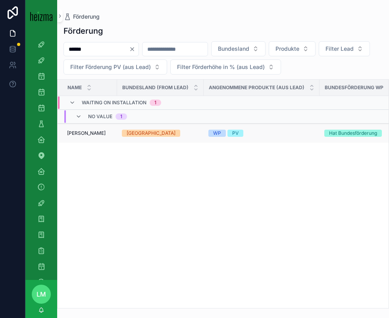
click at [79, 131] on span "Josef Kluger" at bounding box center [86, 133] width 39 height 6
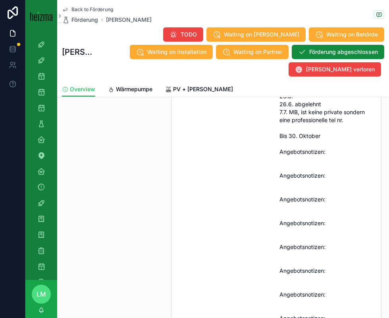
scroll to position [601, 0]
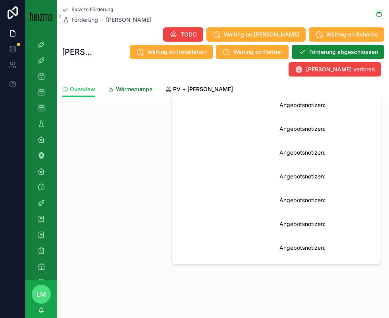
click at [133, 85] on span "Wärmepumpe" at bounding box center [134, 89] width 37 height 8
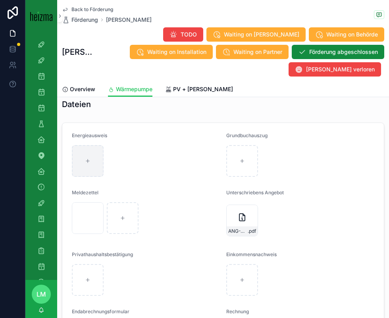
scroll to position [1321, 0]
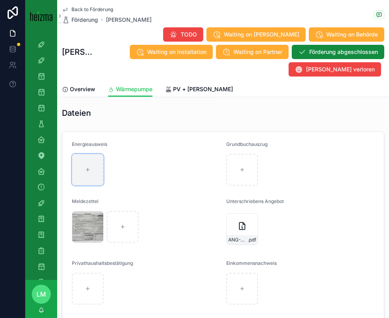
click at [90, 154] on div "scrollable content" at bounding box center [88, 170] width 32 height 32
type input "**********"
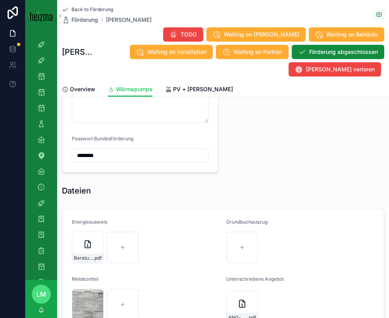
scroll to position [1265, 0]
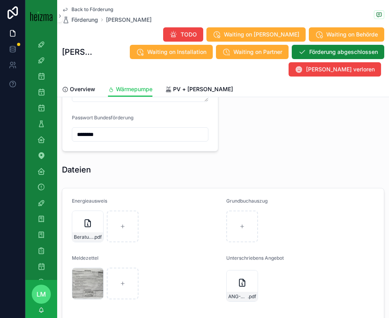
click at [84, 7] on span "Back to Förderung" at bounding box center [92, 9] width 42 height 6
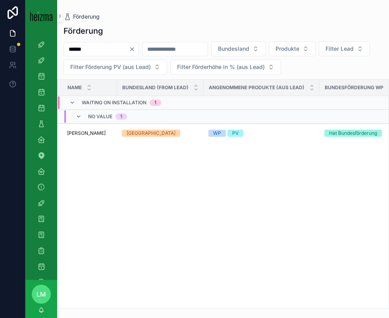
click at [106, 50] on input "******" at bounding box center [96, 49] width 65 height 11
type input "******"
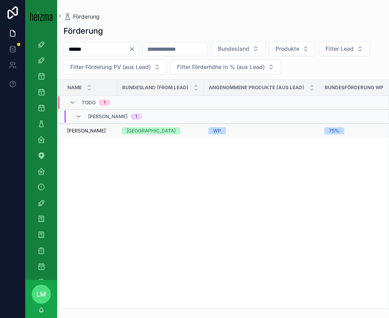
click at [87, 136] on td "Egon Dorner Egon Dorner" at bounding box center [88, 131] width 60 height 15
click at [82, 132] on span "[PERSON_NAME]" at bounding box center [86, 131] width 39 height 6
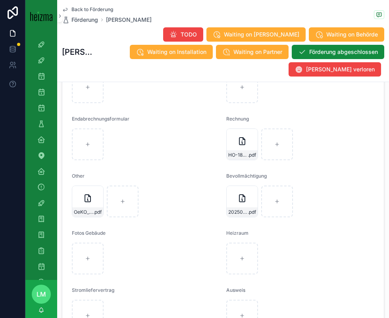
scroll to position [1422, 0]
click at [281, 129] on div "scrollable content" at bounding box center [277, 145] width 32 height 32
type input "**********"
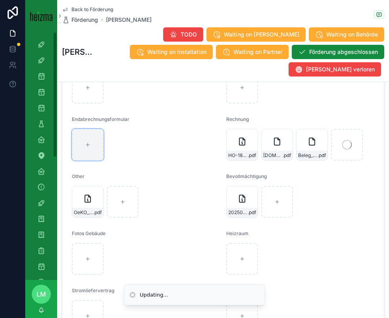
click at [73, 129] on div "scrollable content" at bounding box center [88, 145] width 32 height 32
type input "**********"
click at [2, 200] on div at bounding box center [12, 159] width 25 height 318
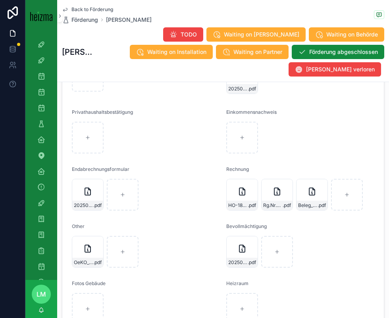
scroll to position [1375, 0]
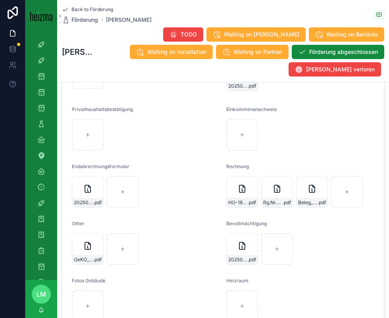
click at [89, 7] on span "Back to Förderung" at bounding box center [92, 9] width 42 height 6
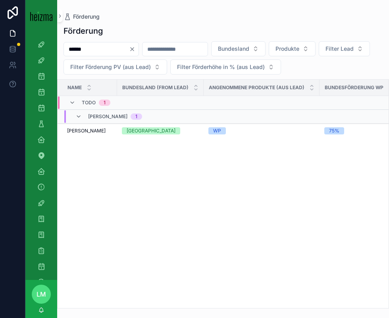
click at [98, 46] on input "******" at bounding box center [96, 49] width 65 height 11
type input "*******"
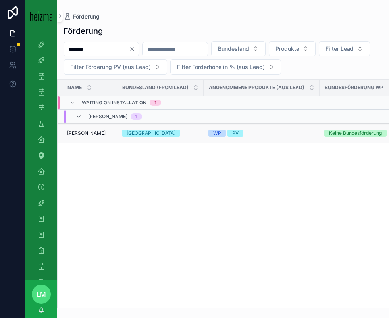
click at [80, 128] on td "Markus Peisser Markus Peisser" at bounding box center [88, 133] width 60 height 19
click at [82, 132] on span "Markus Peisser" at bounding box center [86, 133] width 39 height 6
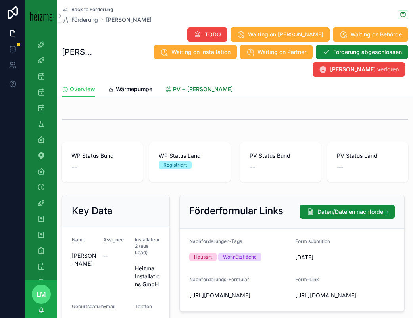
click at [177, 85] on span "PV + Speicher" at bounding box center [203, 89] width 60 height 8
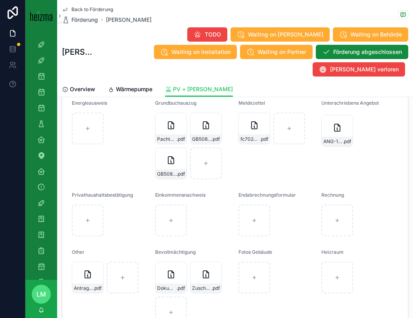
scroll to position [894, 0]
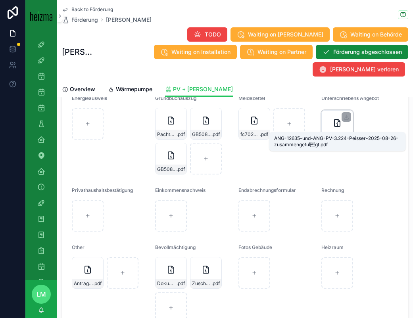
click at [281, 134] on span "ANG-12635-und-ANG-PV-3.224-Peisser-2025-08-26-zusammengefuÌgt" at bounding box center [333, 137] width 19 height 6
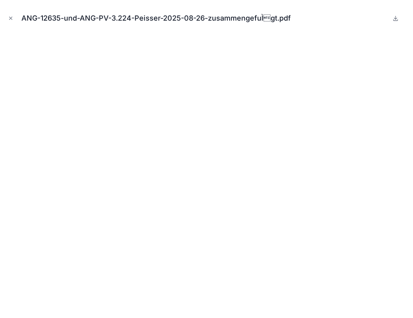
click at [10, 11] on div "ANG-12635-und-ANG-PV-3.224-Peisser-2025-08-26-zusammengefuÌgt.pdf" at bounding box center [206, 18] width 401 height 24
click at [10, 14] on button "Close modal" at bounding box center [10, 18] width 9 height 9
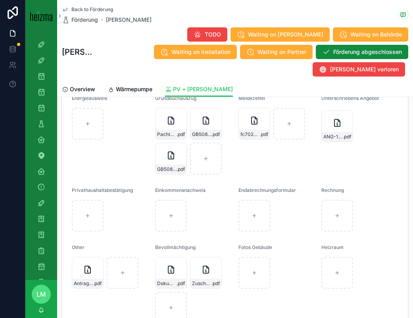
click at [95, 10] on span "Back to Förderung" at bounding box center [92, 9] width 42 height 6
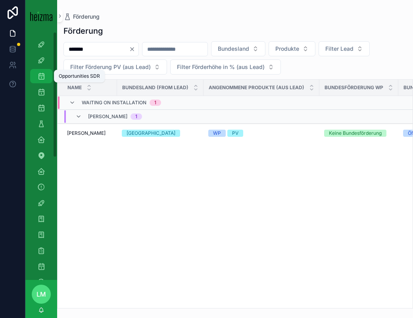
click at [42, 79] on icon "scrollable content" at bounding box center [41, 76] width 8 height 8
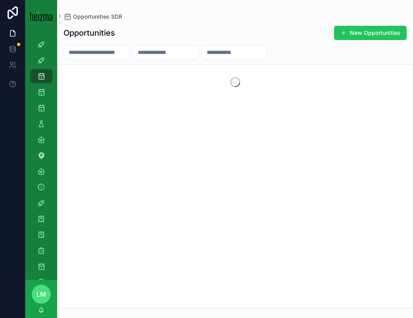
click at [92, 54] on input "scrollable content" at bounding box center [96, 52] width 65 height 11
type input "*******"
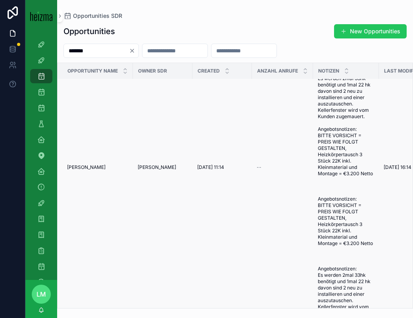
scroll to position [76, 0]
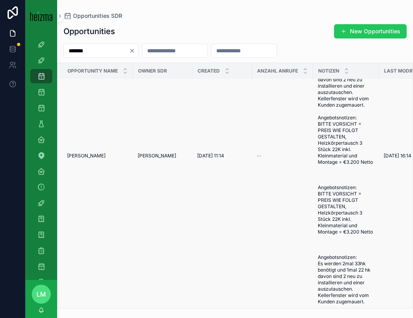
click at [154, 155] on span "[PERSON_NAME]" at bounding box center [157, 156] width 39 height 6
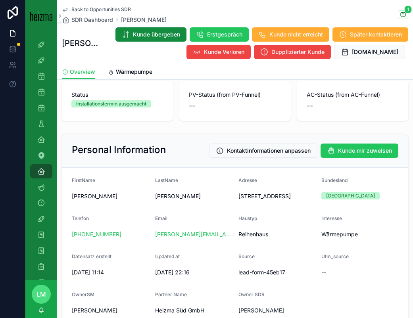
scroll to position [31, 0]
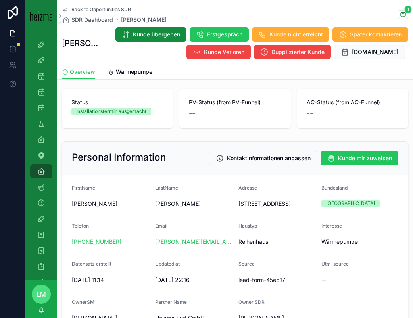
click at [89, 8] on span "Back to Opportunities SDR" at bounding box center [101, 9] width 60 height 6
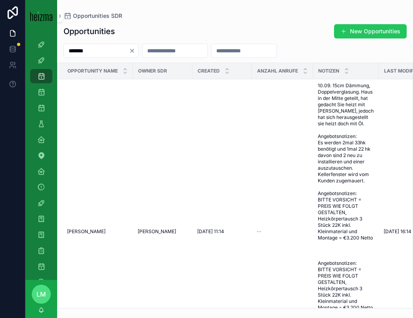
click at [93, 45] on input "*******" at bounding box center [96, 50] width 65 height 11
